Goal: Use online tool/utility: Utilize a website feature to perform a specific function

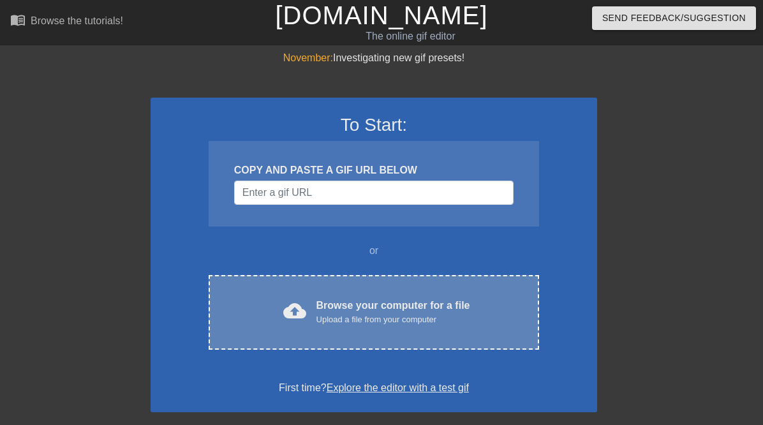
click at [295, 301] on span "cloud_upload" at bounding box center [294, 310] width 23 height 23
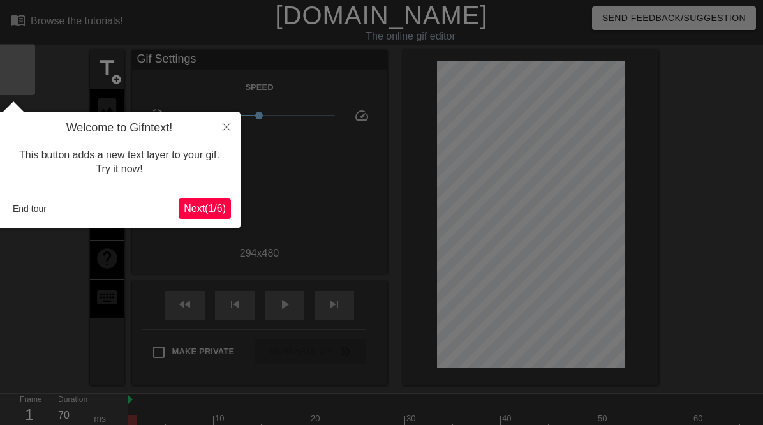
scroll to position [31, 0]
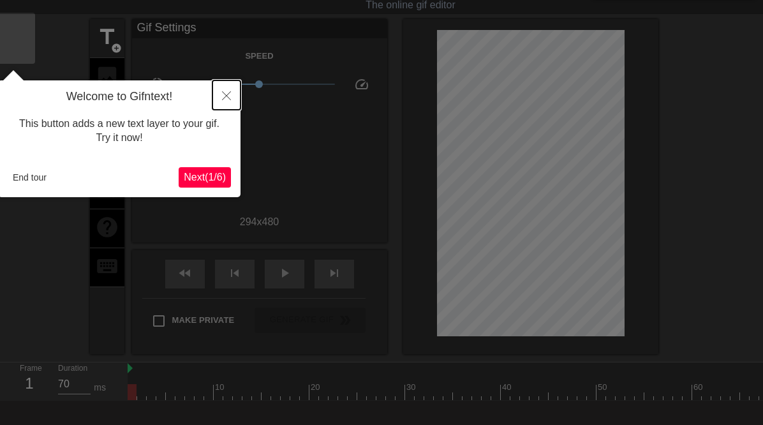
click at [225, 100] on icon "Close" at bounding box center [226, 95] width 9 height 9
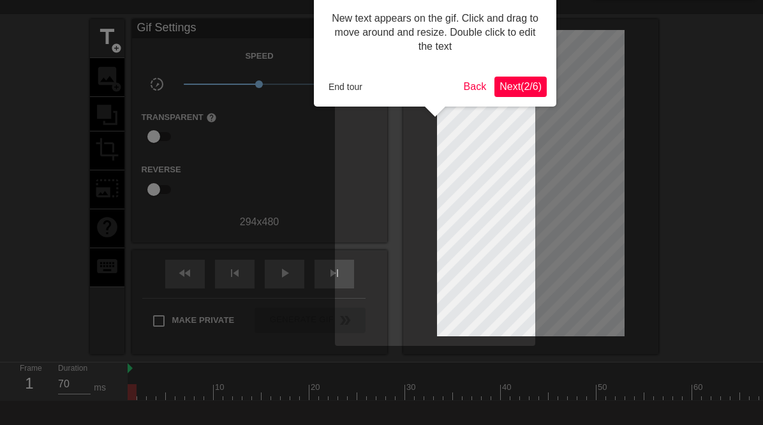
scroll to position [0, 0]
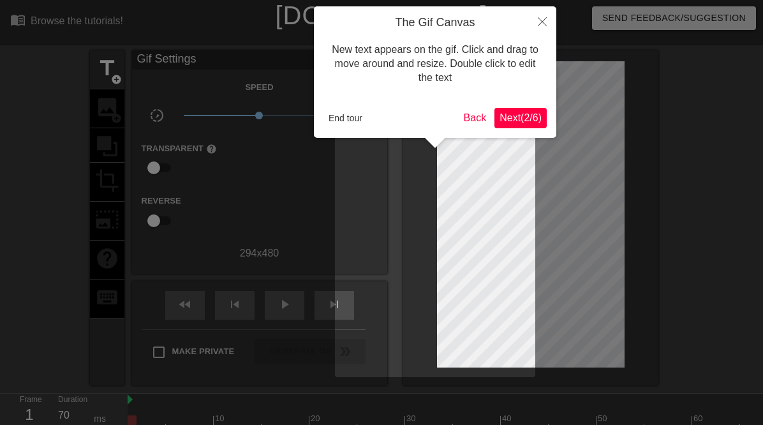
click at [499, 115] on span "Next ( 2 / 6 )" at bounding box center [520, 117] width 42 height 11
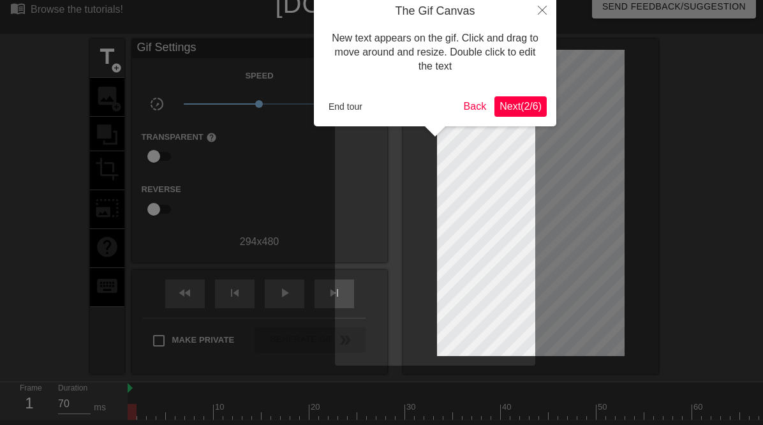
scroll to position [31, 0]
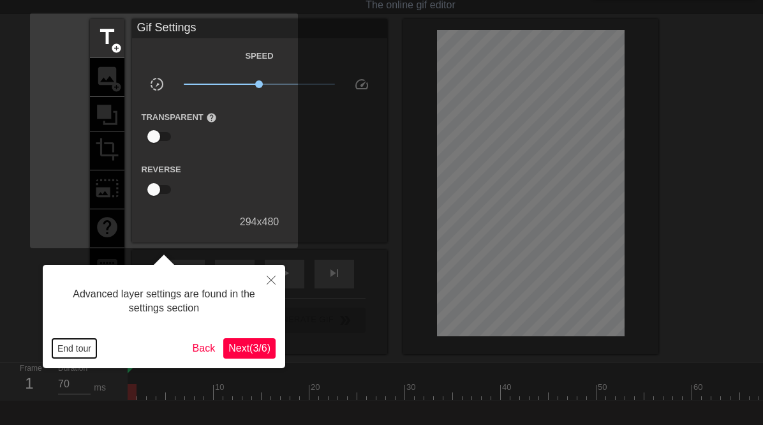
click at [75, 355] on button "End tour" at bounding box center [74, 348] width 44 height 19
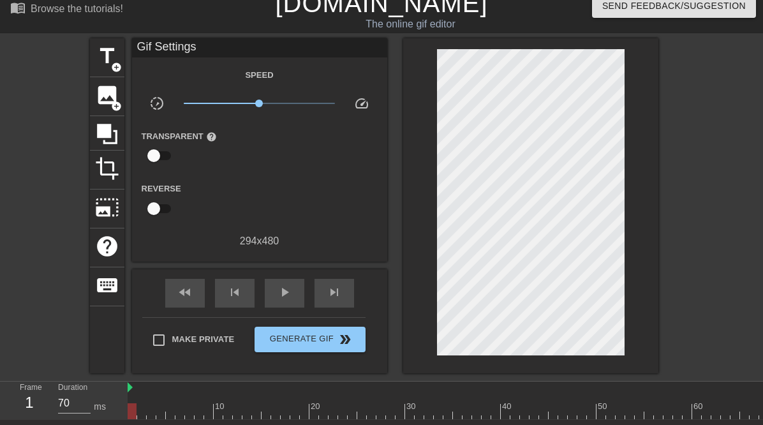
scroll to position [0, 0]
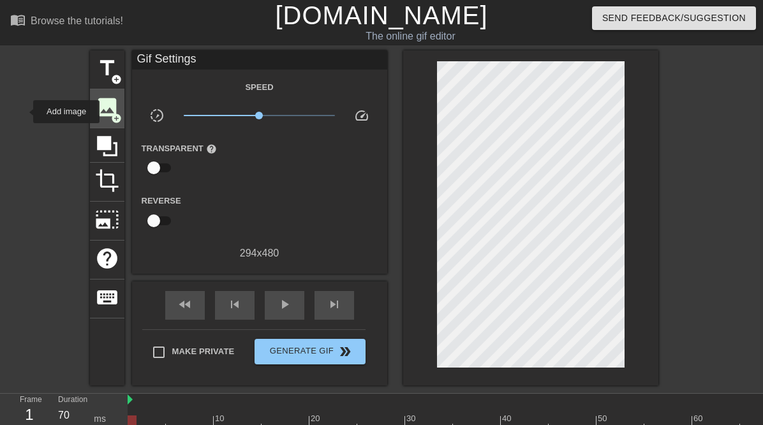
click at [111, 113] on span "add_circle" at bounding box center [116, 118] width 11 height 11
click at [95, 106] on span "image" at bounding box center [107, 107] width 24 height 24
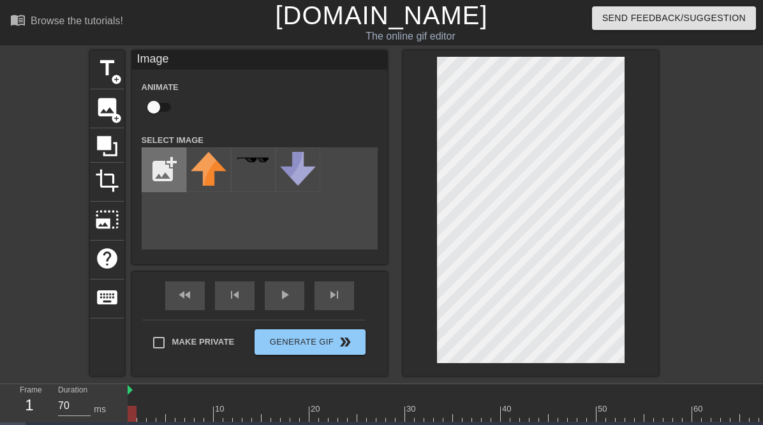
click at [142, 174] on input "file" at bounding box center [163, 169] width 43 height 43
type input "C:\fakepath\arc-removebg-preview.png"
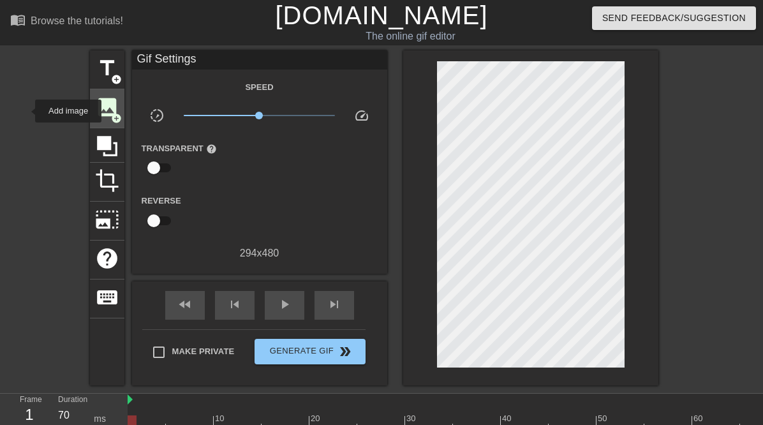
click at [90, 110] on div "image add_circle" at bounding box center [107, 108] width 34 height 39
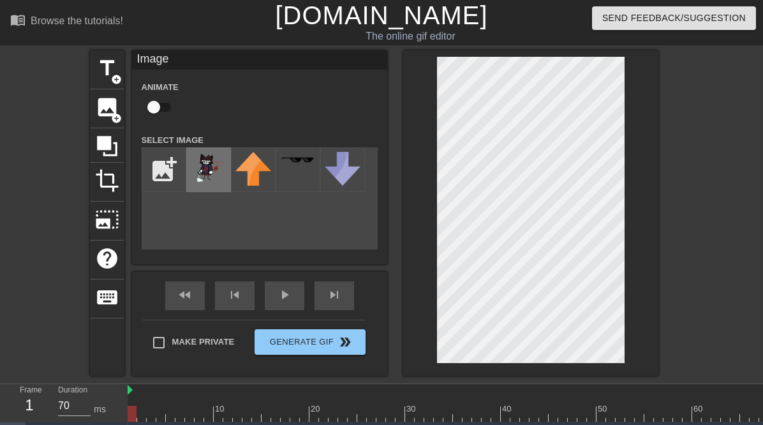
click at [191, 158] on img at bounding box center [209, 167] width 36 height 31
click at [610, 168] on div "title add_circle image add_circle crop photo_size_select_large help keyboard Im…" at bounding box center [381, 212] width 763 height 325
click at [0, 0] on div at bounding box center [0, 0] width 0 height 0
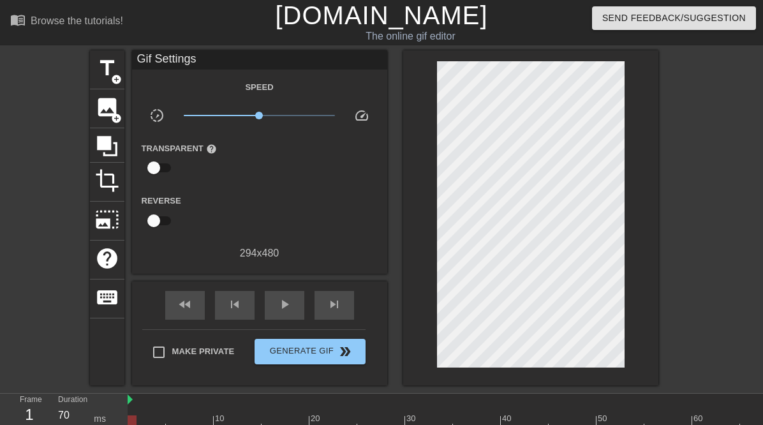
click at [0, 0] on div at bounding box center [0, 0] width 0 height 0
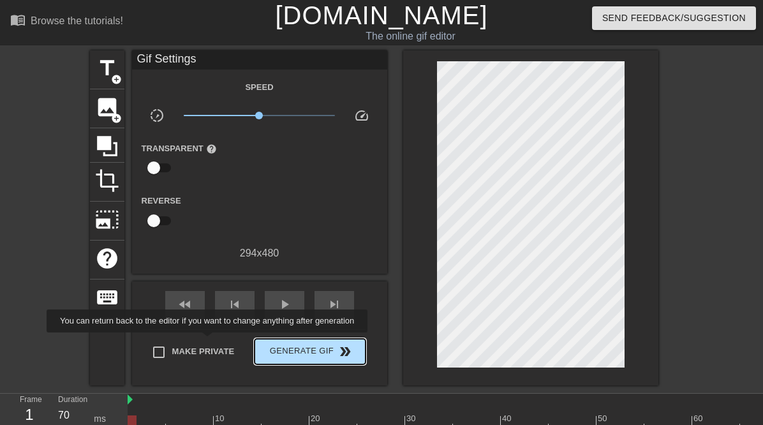
click at [254, 341] on button "Generate Gif double_arrow" at bounding box center [309, 352] width 110 height 26
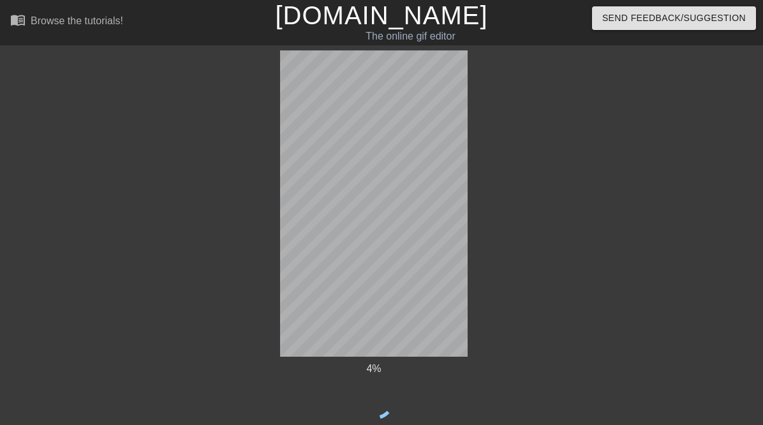
click at [0, 0] on div at bounding box center [0, 0] width 0 height 0
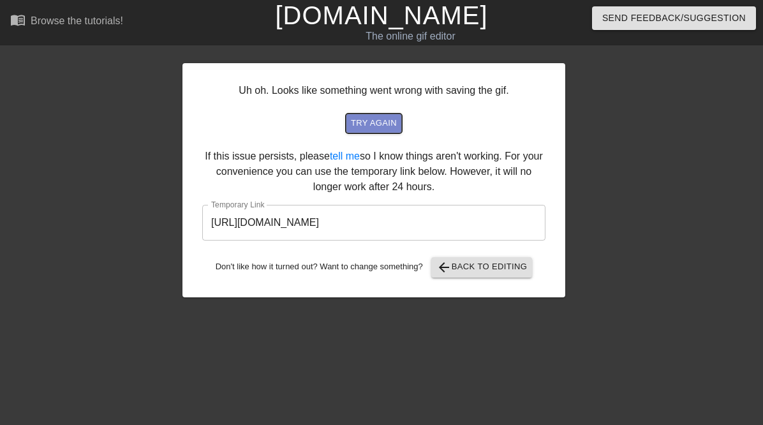
click at [394, 126] on span "try again" at bounding box center [374, 123] width 46 height 15
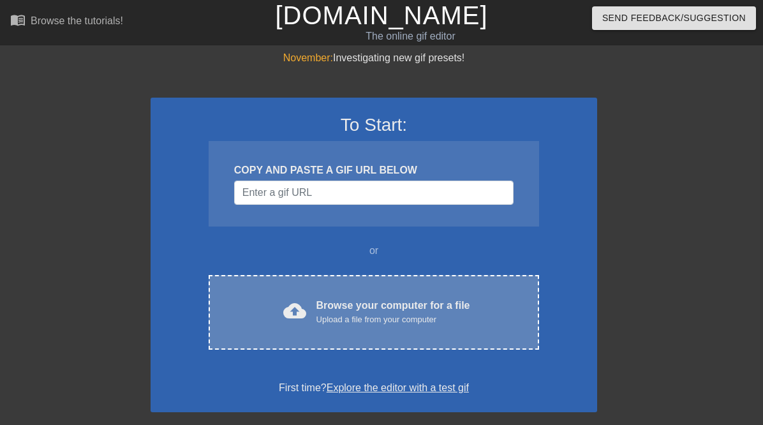
click at [354, 305] on div "Browse your computer for a file Upload a file from your computer" at bounding box center [393, 312] width 154 height 28
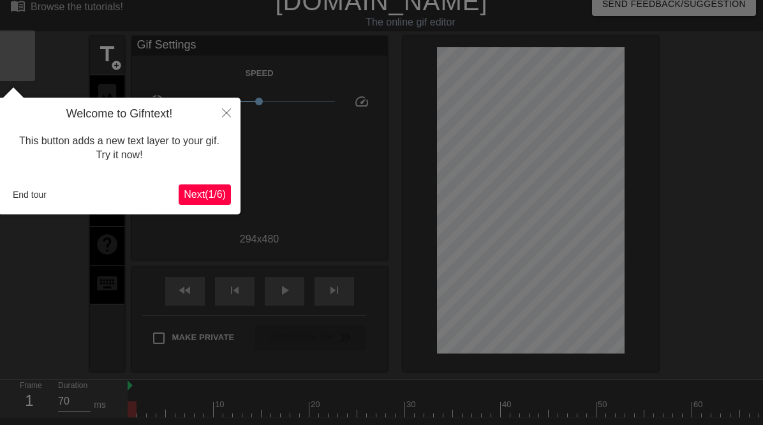
scroll to position [31, 0]
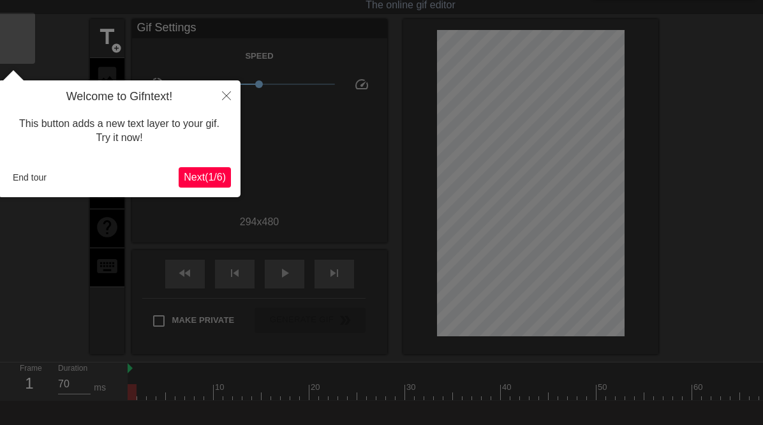
click at [195, 97] on h4 "Welcome to Gifntext!" at bounding box center [119, 97] width 223 height 14
click at [221, 97] on button "Close" at bounding box center [226, 94] width 28 height 29
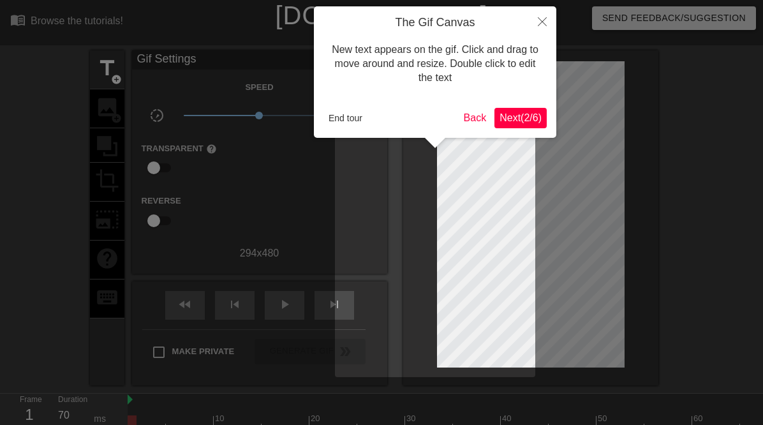
drag, startPoint x: 454, startPoint y: 122, endPoint x: 460, endPoint y: 121, distance: 6.7
click at [456, 122] on div "End tour" at bounding box center [390, 117] width 135 height 19
click at [546, 21] on icon "Close" at bounding box center [542, 21] width 9 height 9
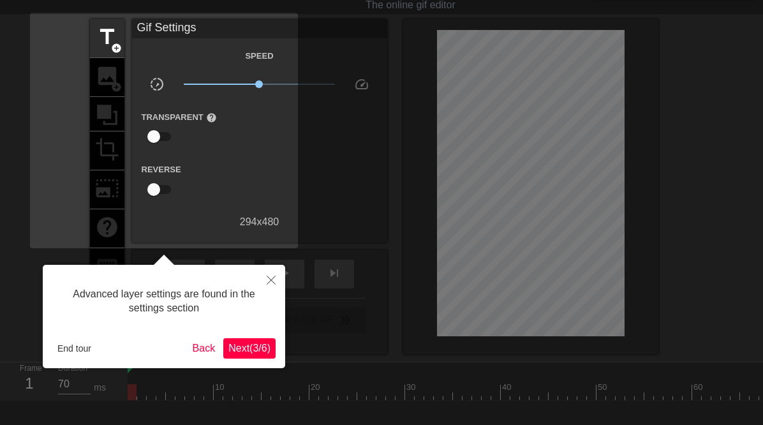
click at [324, 239] on div at bounding box center [381, 258] width 763 height 579
click at [77, 357] on button "End tour" at bounding box center [74, 348] width 44 height 19
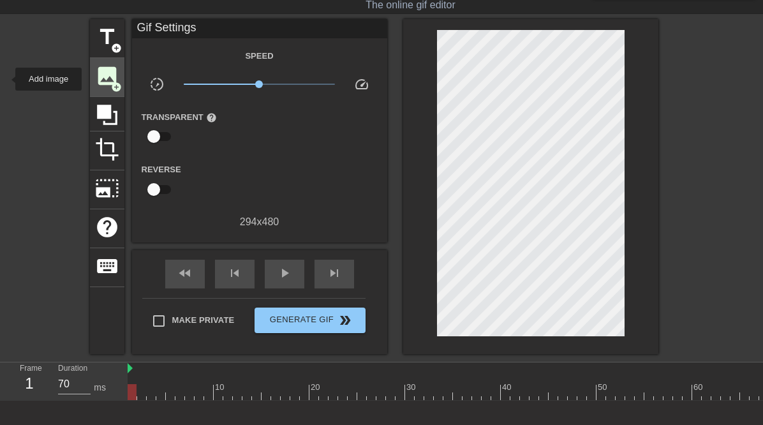
click at [95, 79] on span "image" at bounding box center [107, 76] width 24 height 24
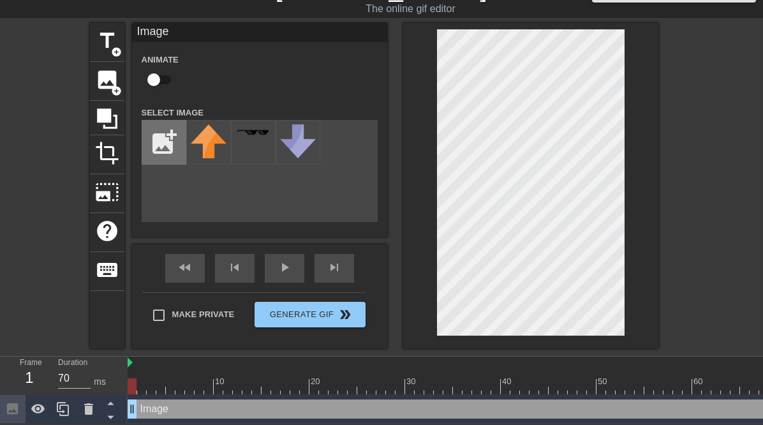
click at [142, 130] on input "file" at bounding box center [163, 142] width 43 height 43
type input "C:\fakepath\arc-removebg-preview.png"
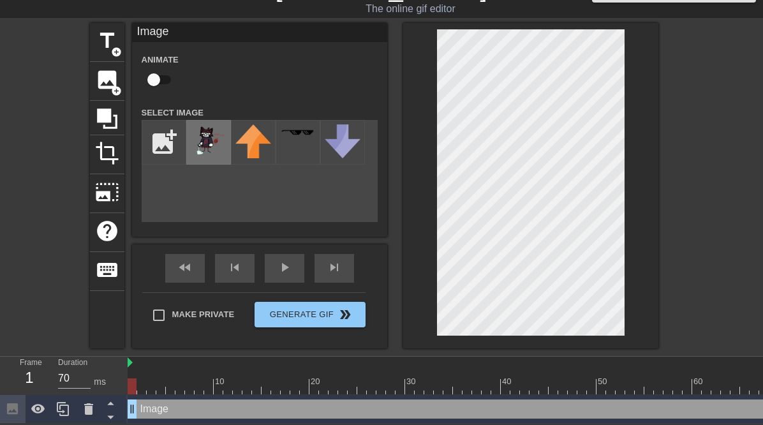
click at [191, 144] on img at bounding box center [209, 139] width 36 height 31
click at [403, 109] on div at bounding box center [530, 185] width 255 height 325
click at [0, 0] on div at bounding box center [0, 0] width 0 height 0
click at [403, 113] on div at bounding box center [530, 185] width 255 height 325
click at [0, 0] on div at bounding box center [0, 0] width 0 height 0
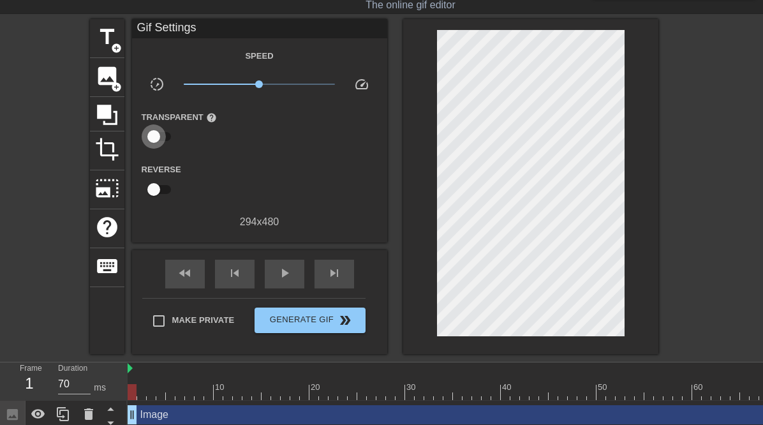
click at [117, 137] on input "checkbox" at bounding box center [153, 136] width 73 height 24
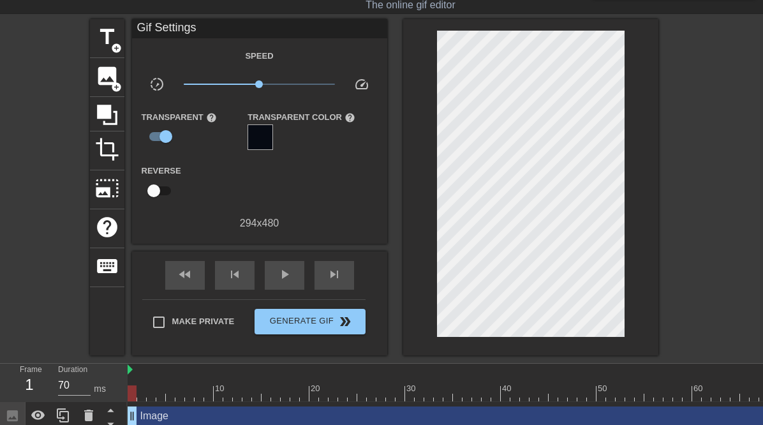
click at [247, 136] on div at bounding box center [260, 137] width 26 height 26
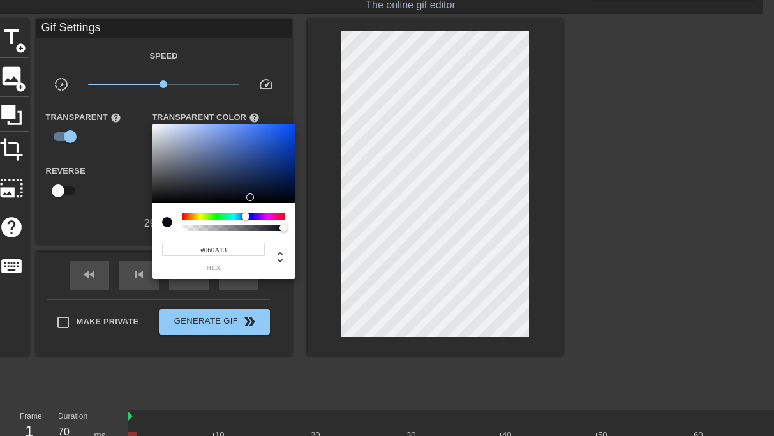
click at [61, 136] on div at bounding box center [387, 218] width 774 height 436
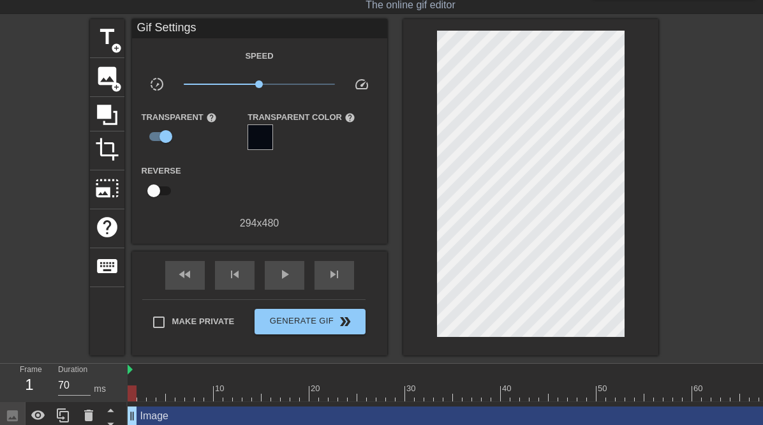
click at [129, 136] on input "checkbox" at bounding box center [165, 136] width 73 height 24
checkbox input "false"
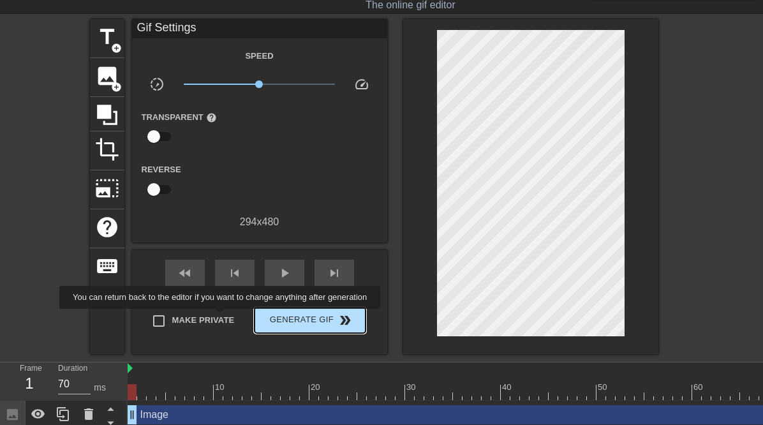
click at [260, 318] on span "Generate Gif double_arrow" at bounding box center [310, 320] width 100 height 15
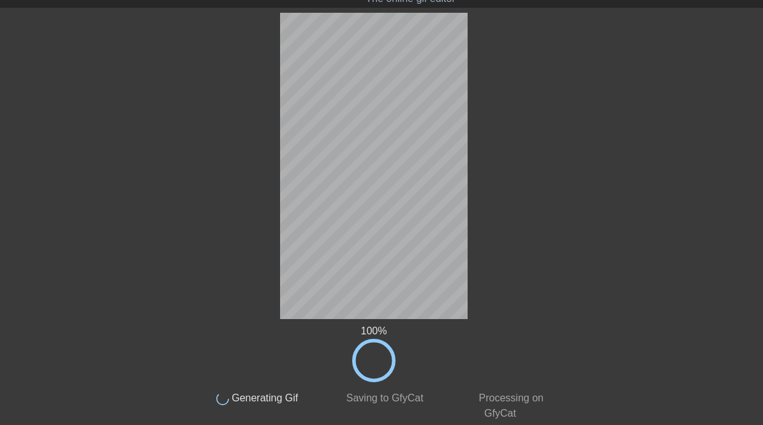
scroll to position [14, 0]
